Goal: Use online tool/utility: Use online tool/utility

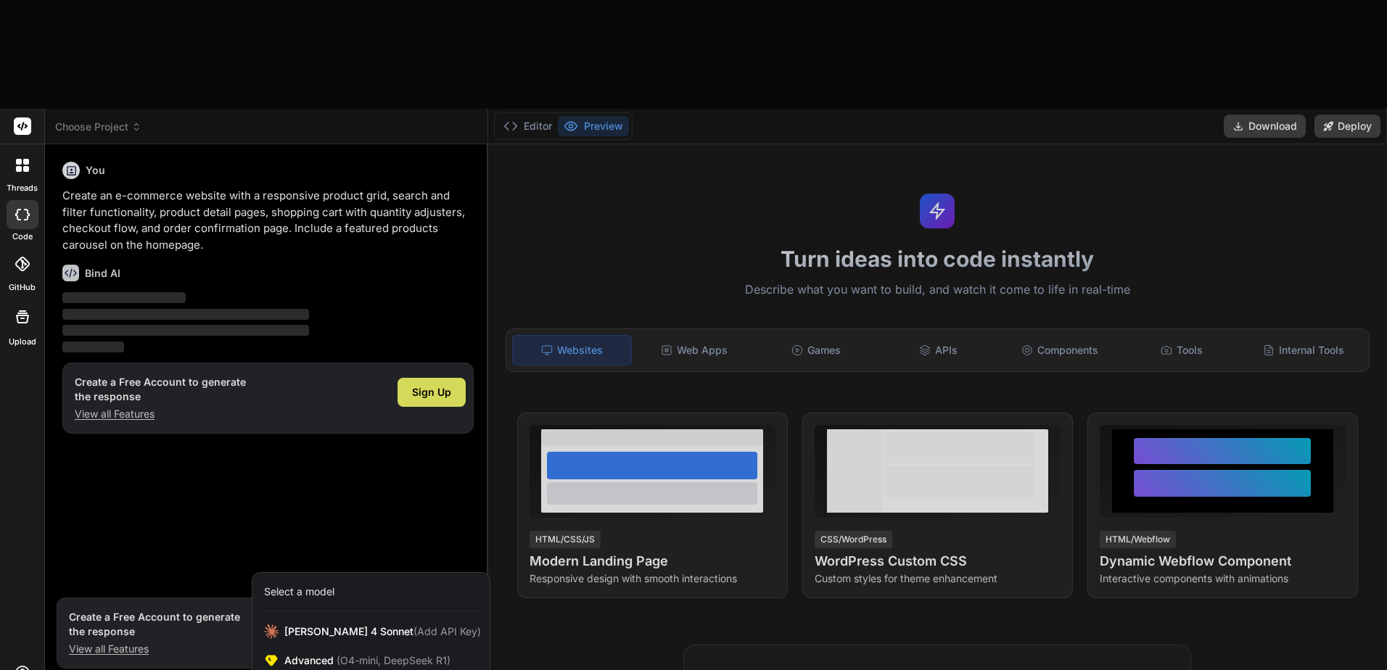
click at [280, 376] on div at bounding box center [693, 335] width 1387 height 670
type textarea "x"
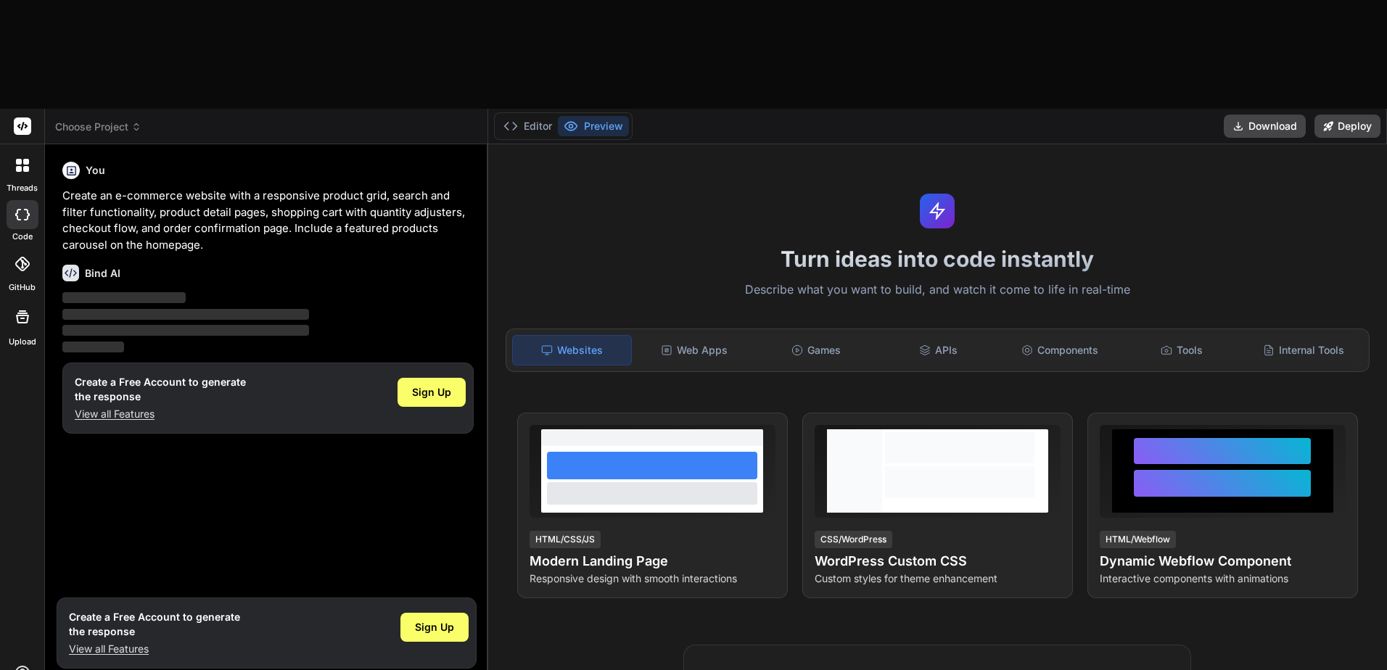
click at [568, 144] on div "Turn ideas into code instantly Describe what you want to build, and watch it co…" at bounding box center [937, 461] width 899 height 635
click at [537, 116] on button "Editor" at bounding box center [528, 126] width 60 height 20
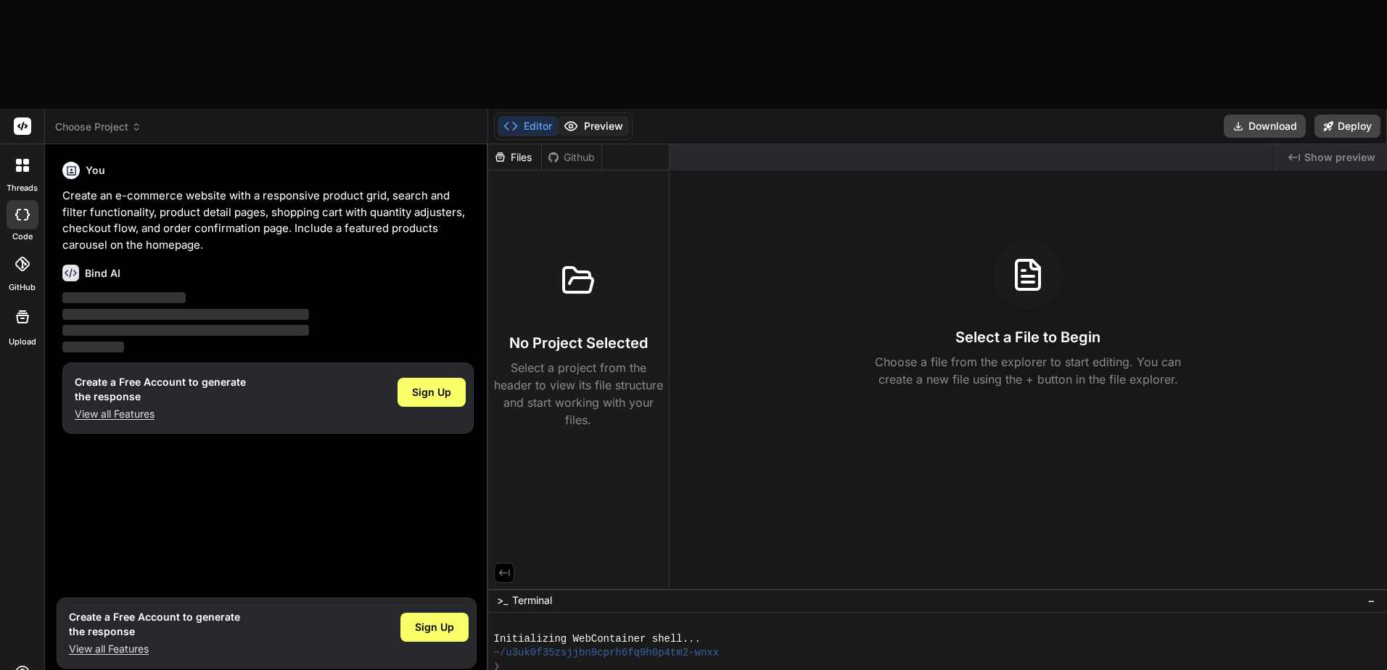
click at [579, 116] on button "Preview" at bounding box center [593, 126] width 71 height 20
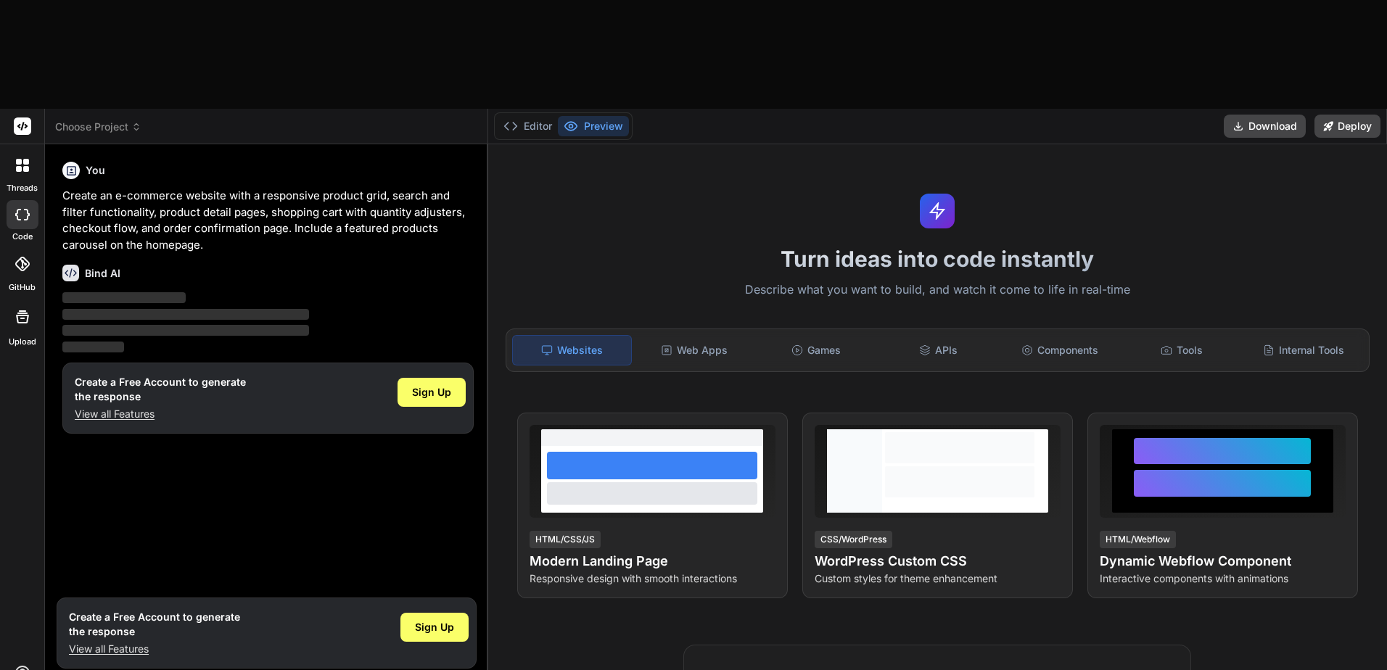
click at [160, 339] on p "‌" at bounding box center [267, 347] width 411 height 17
click at [737, 335] on div "Web Apps" at bounding box center [694, 350] width 119 height 30
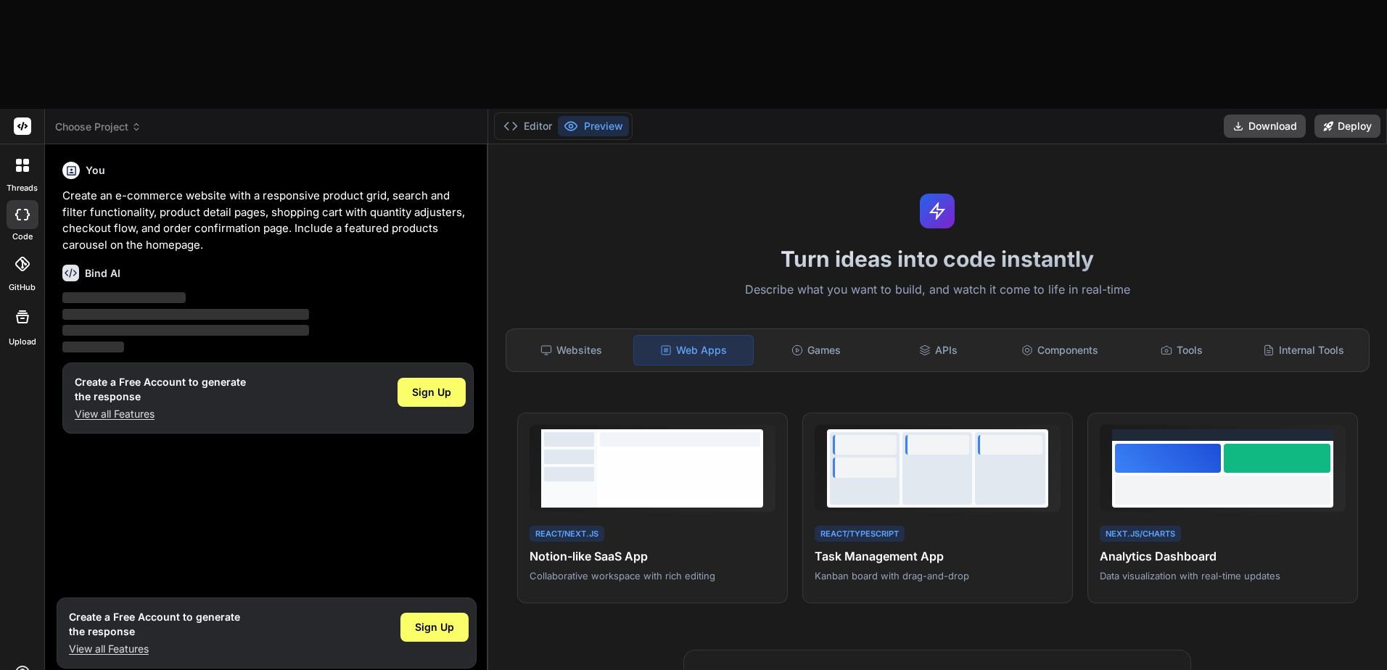
click at [819, 329] on div "Websites Web Apps Games APIs Components Tools Internal Tools" at bounding box center [938, 351] width 865 height 44
click at [827, 335] on div "Games" at bounding box center [815, 350] width 119 height 30
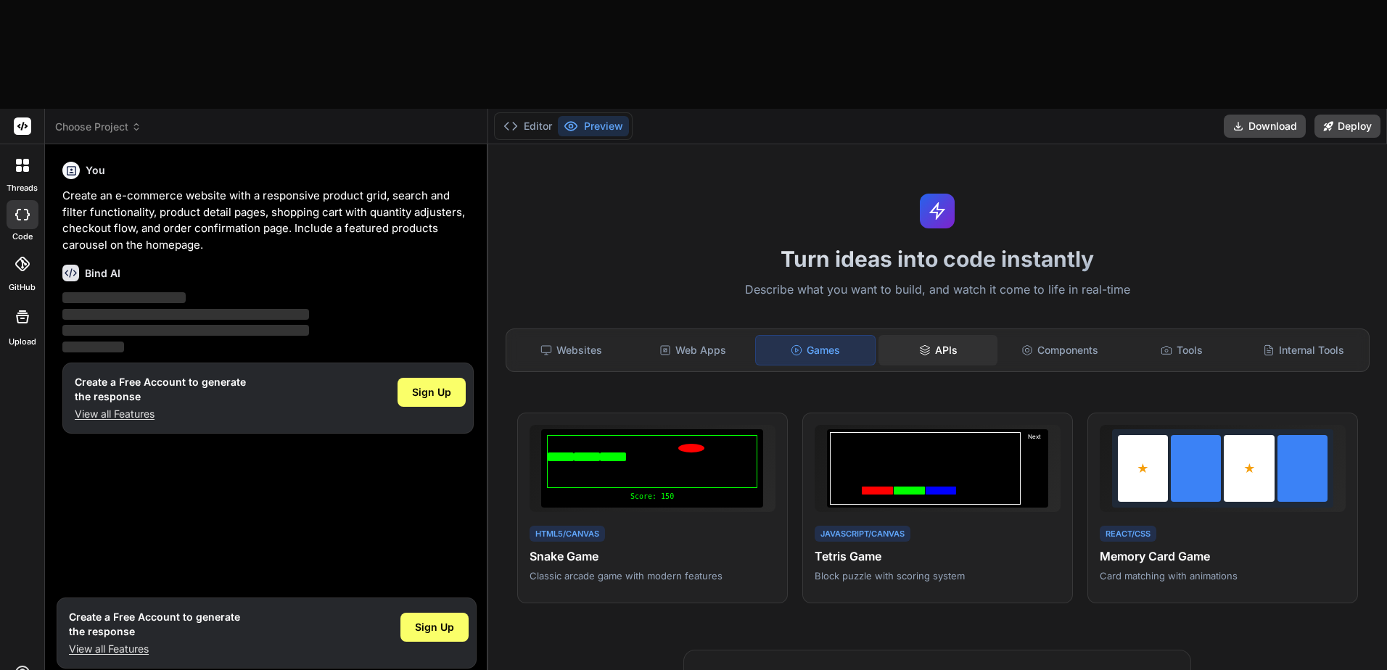
drag, startPoint x: 898, startPoint y: 231, endPoint x: 910, endPoint y: 231, distance: 12.3
click at [899, 335] on div "APIs" at bounding box center [937, 350] width 119 height 30
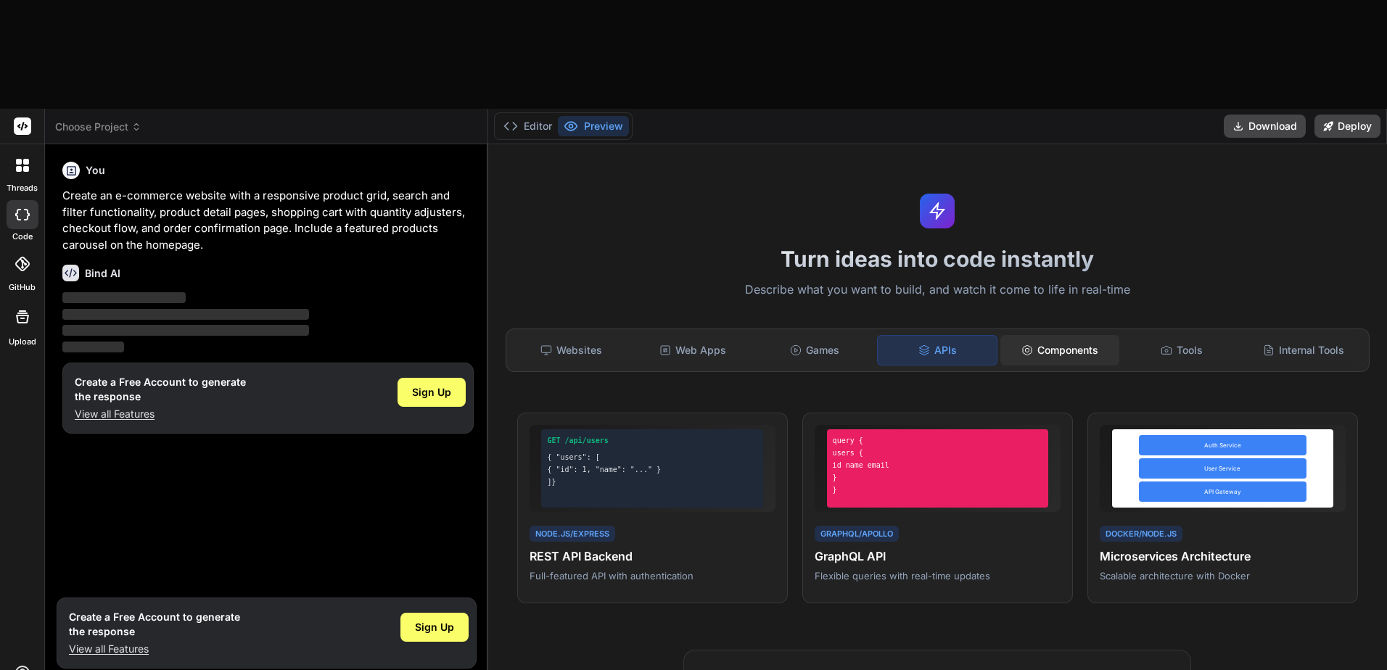
drag, startPoint x: 1038, startPoint y: 231, endPoint x: 1063, endPoint y: 231, distance: 24.7
click at [1039, 335] on div "Components" at bounding box center [1059, 350] width 119 height 30
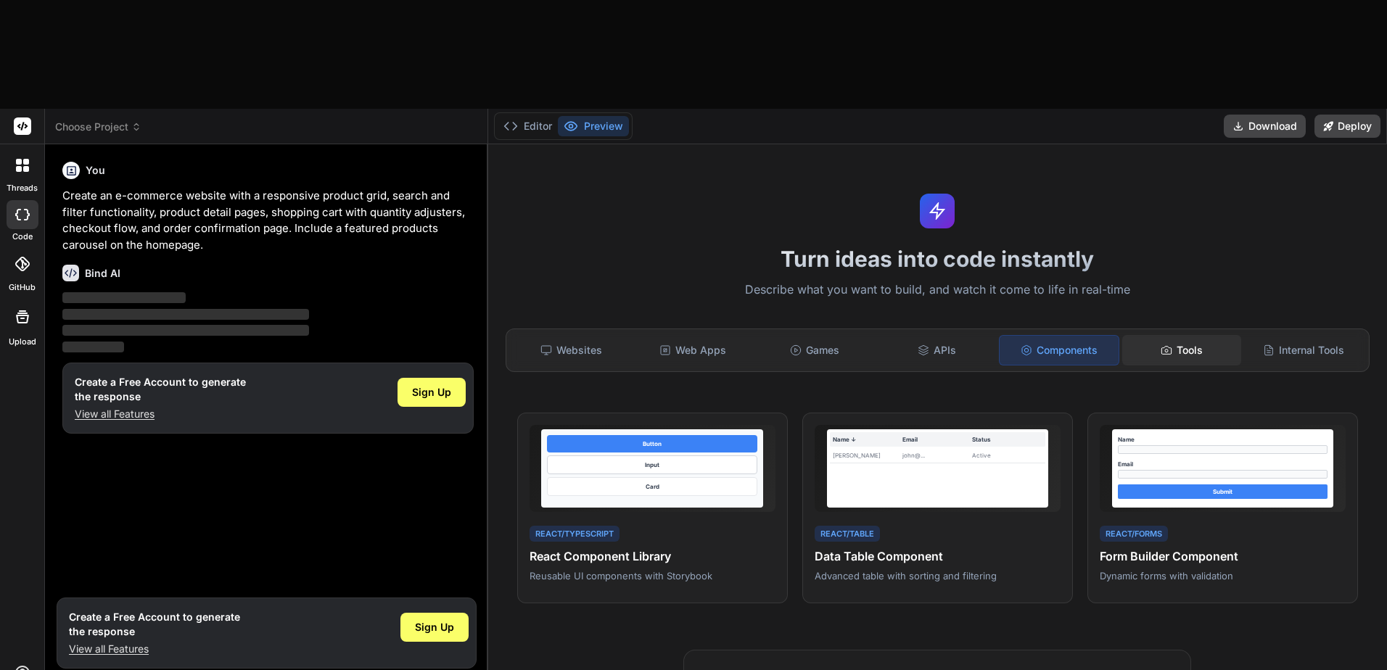
click at [1139, 335] on div "Tools" at bounding box center [1181, 350] width 119 height 30
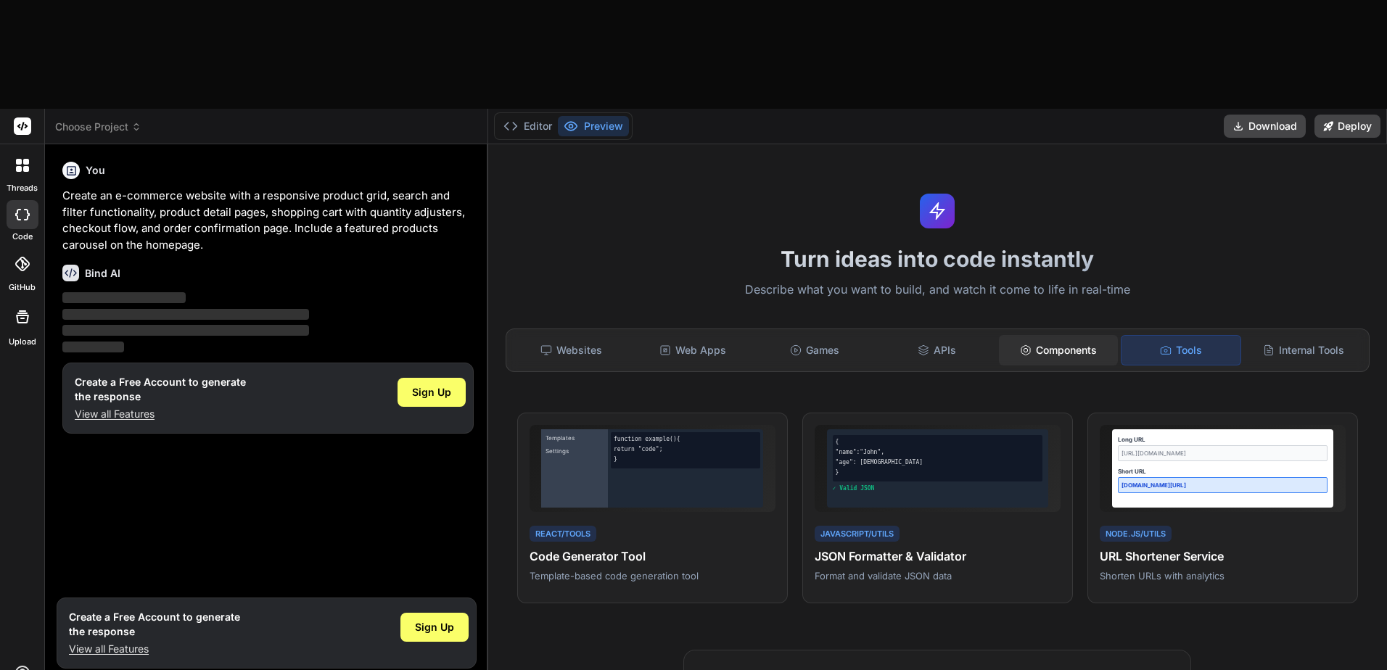
drag, startPoint x: 1060, startPoint y: 236, endPoint x: 1031, endPoint y: 238, distance: 28.3
click at [1060, 335] on div "Components" at bounding box center [1058, 350] width 119 height 30
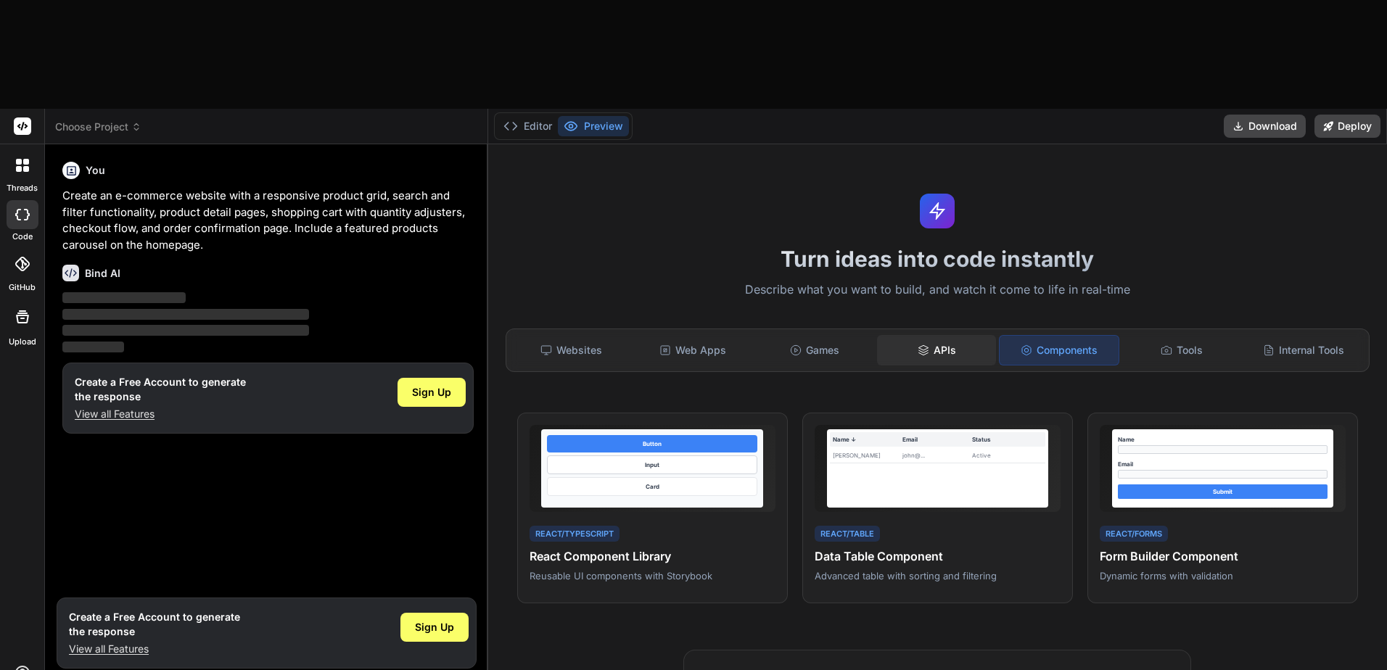
click at [922, 345] on icon at bounding box center [923, 351] width 12 height 12
